Goal: Check status

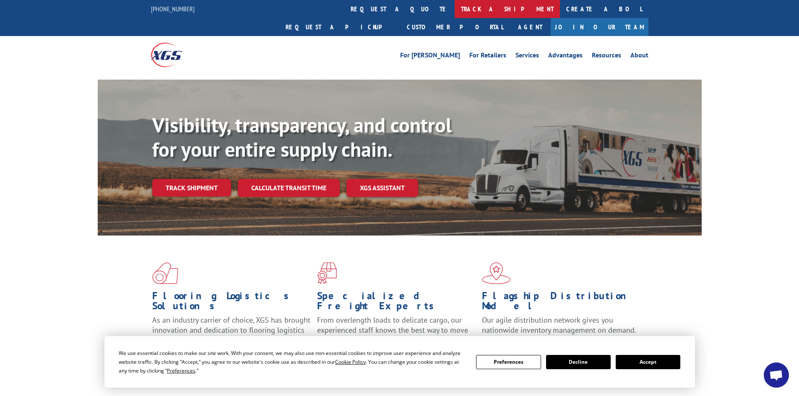
click at [454, 9] on link "track a shipment" at bounding box center [506, 9] width 105 height 18
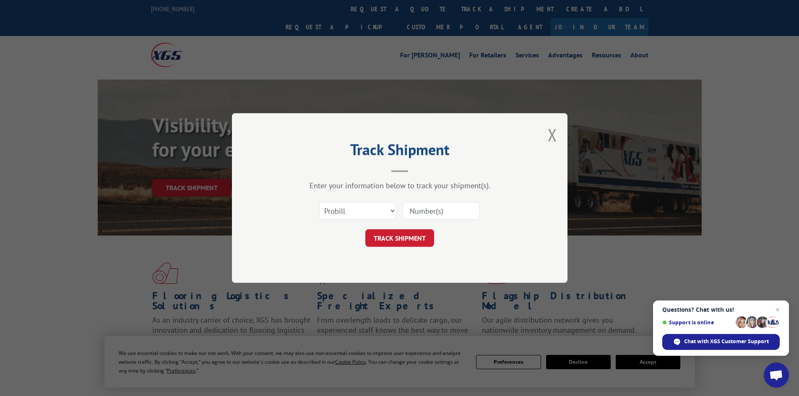
paste input "- 535252"
type input "- 535252"
click at [402, 236] on button "TRACK SHIPMENT" at bounding box center [399, 238] width 69 height 18
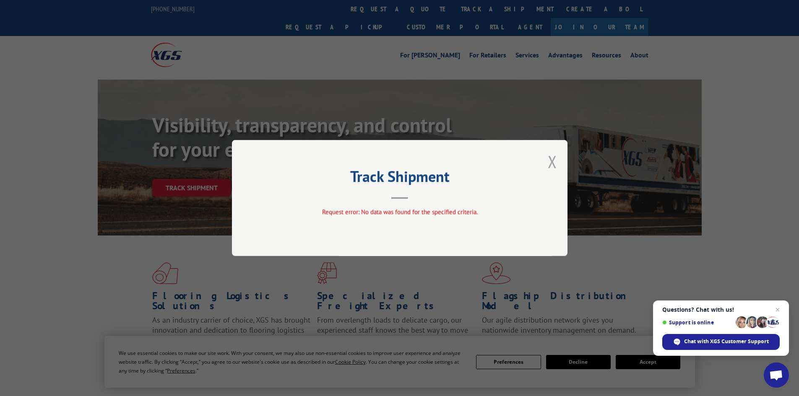
click at [551, 164] on button "Close modal" at bounding box center [552, 162] width 9 height 22
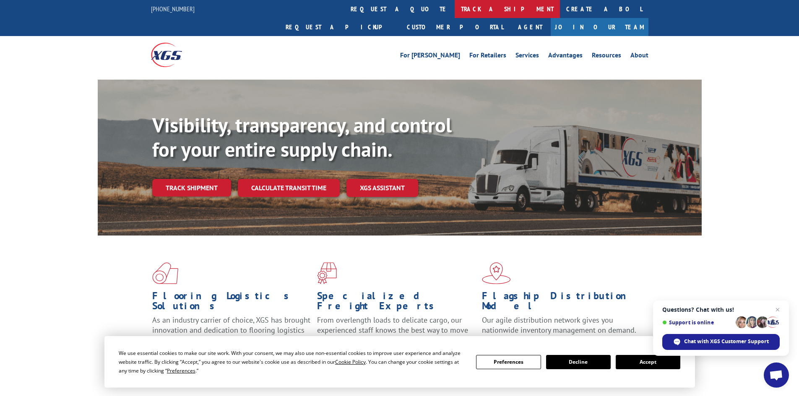
click at [454, 10] on link "track a shipment" at bounding box center [506, 9] width 105 height 18
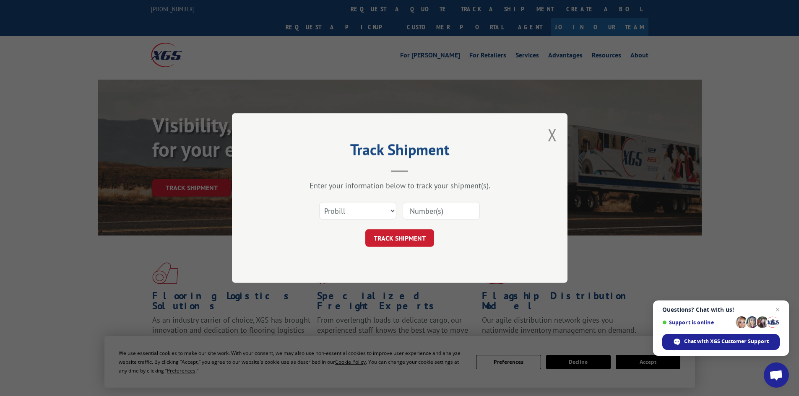
paste input "5523982"
type input "5523982"
click at [412, 239] on button "TRACK SHIPMENT" at bounding box center [399, 238] width 69 height 18
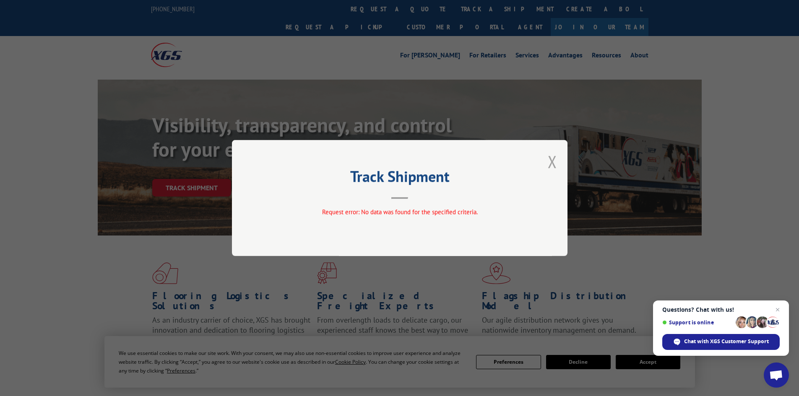
click at [553, 164] on button "Close modal" at bounding box center [552, 162] width 9 height 22
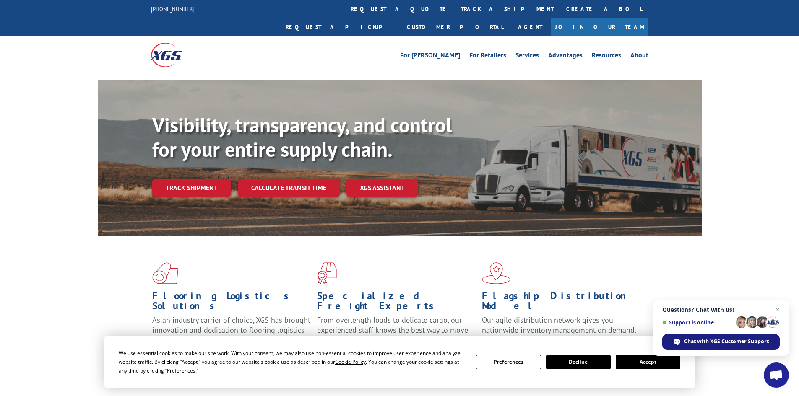
click at [709, 342] on span "Chat with XGS Customer Support" at bounding box center [726, 342] width 85 height 8
